Goal: Find specific page/section: Find specific page/section

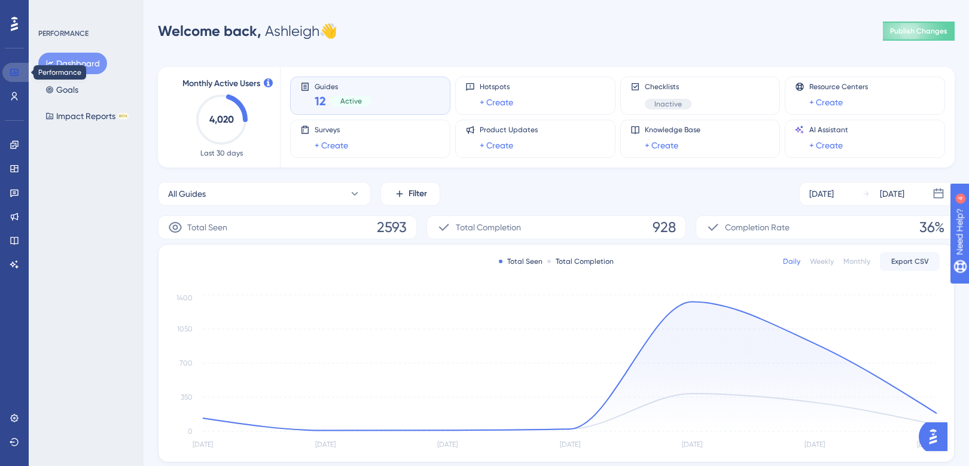
click at [13, 74] on icon at bounding box center [14, 72] width 8 height 7
click at [14, 142] on icon at bounding box center [14, 145] width 8 height 8
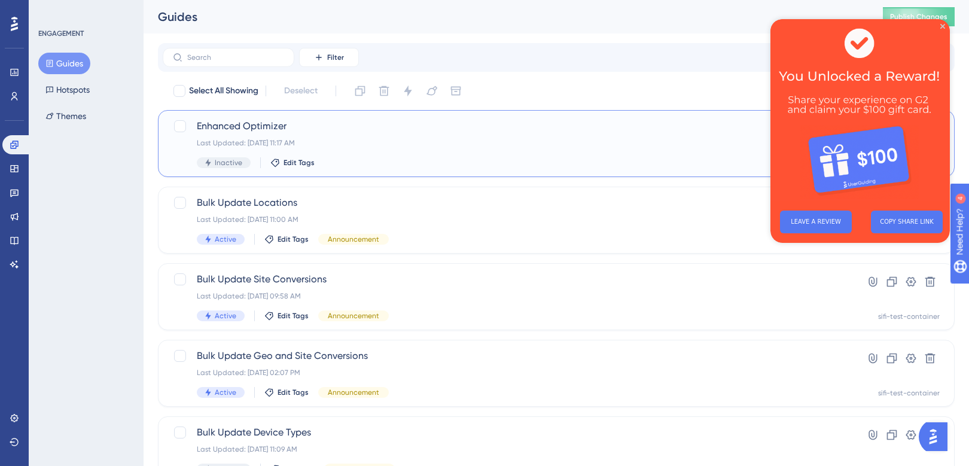
click at [300, 138] on div "Last Updated: [DATE] 11:17 AM" at bounding box center [508, 143] width 623 height 10
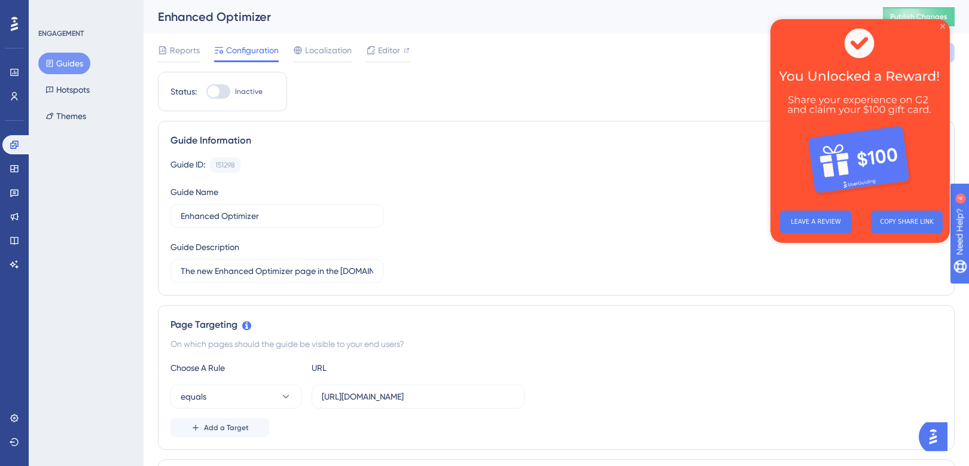
click at [941, 24] on icon "Close Preview" at bounding box center [942, 26] width 5 height 5
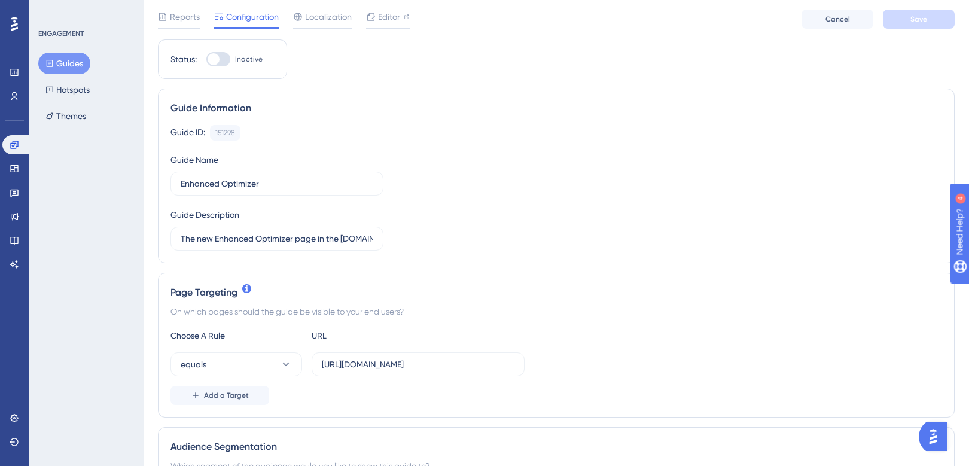
scroll to position [38, 0]
click at [371, 239] on input "The new Enhanced Optimizer page in the [DOMAIN_NAME] DSP. ." at bounding box center [277, 238] width 193 height 13
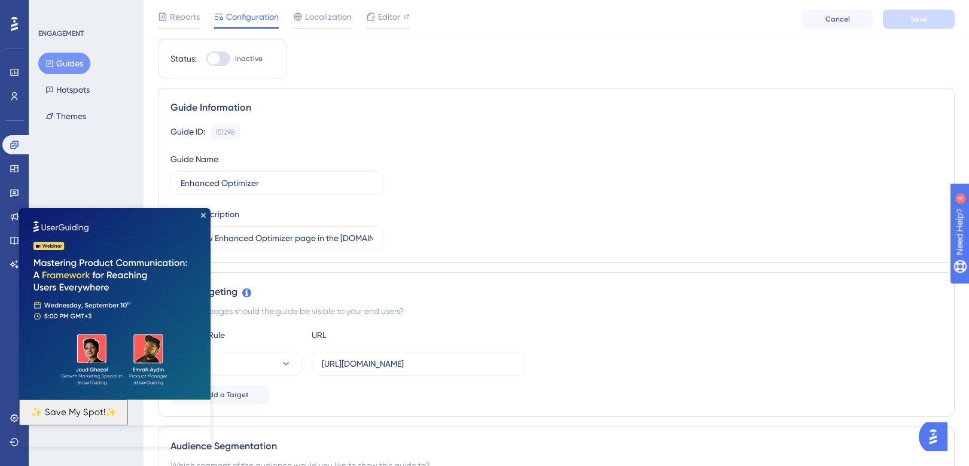
click at [202, 211] on img at bounding box center [114, 303] width 191 height 191
click at [202, 216] on icon "Close Preview" at bounding box center [203, 215] width 5 height 5
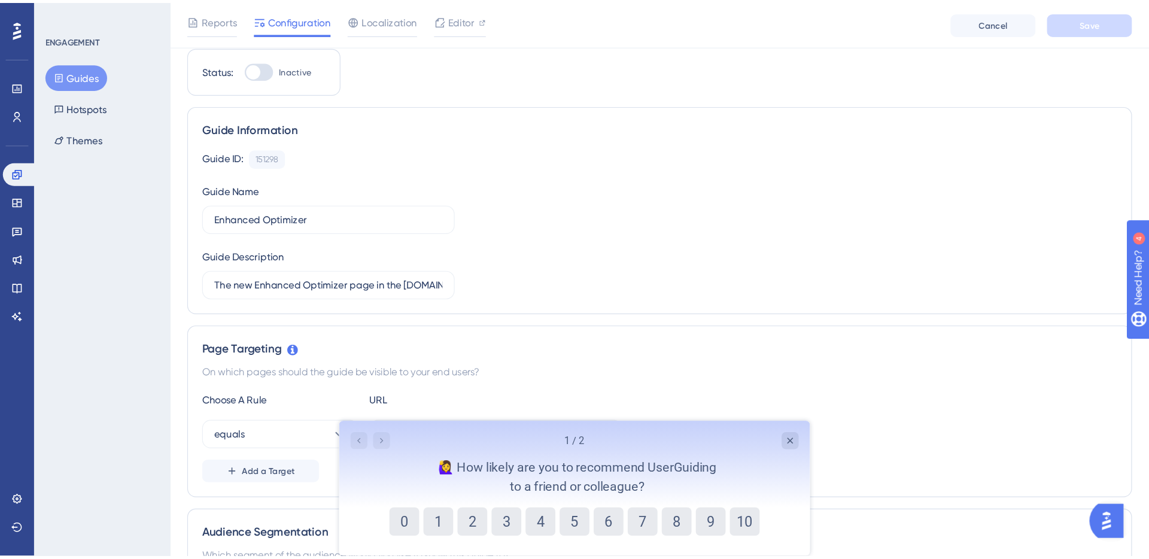
scroll to position [0, 0]
